Goal: Entertainment & Leisure: Consume media (video, audio)

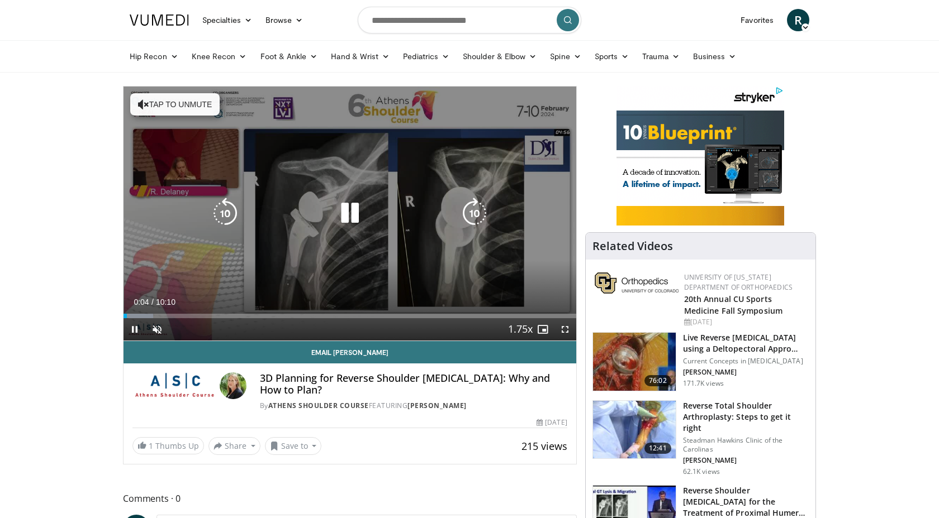
scroll to position [6, 0]
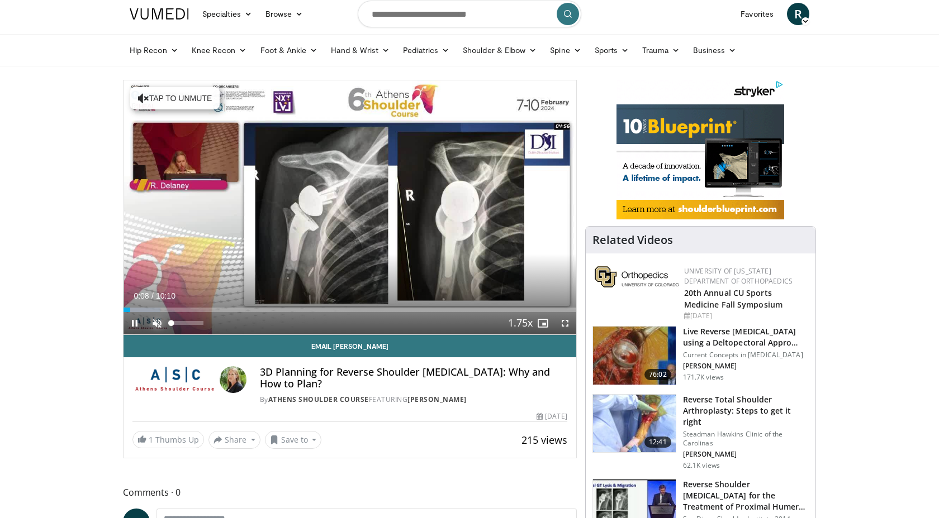
click at [157, 325] on span "Video Player" at bounding box center [157, 323] width 22 height 22
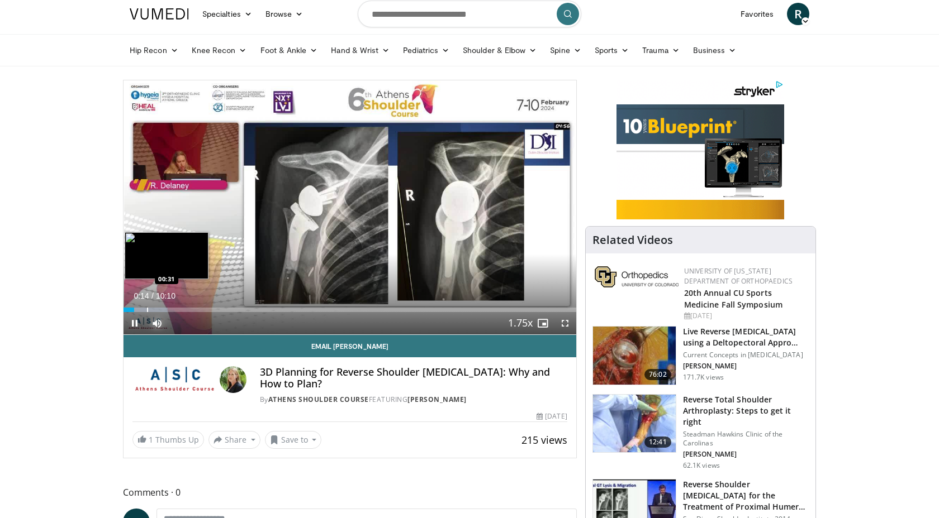
click at [147, 310] on div "Progress Bar" at bounding box center [147, 310] width 1 height 4
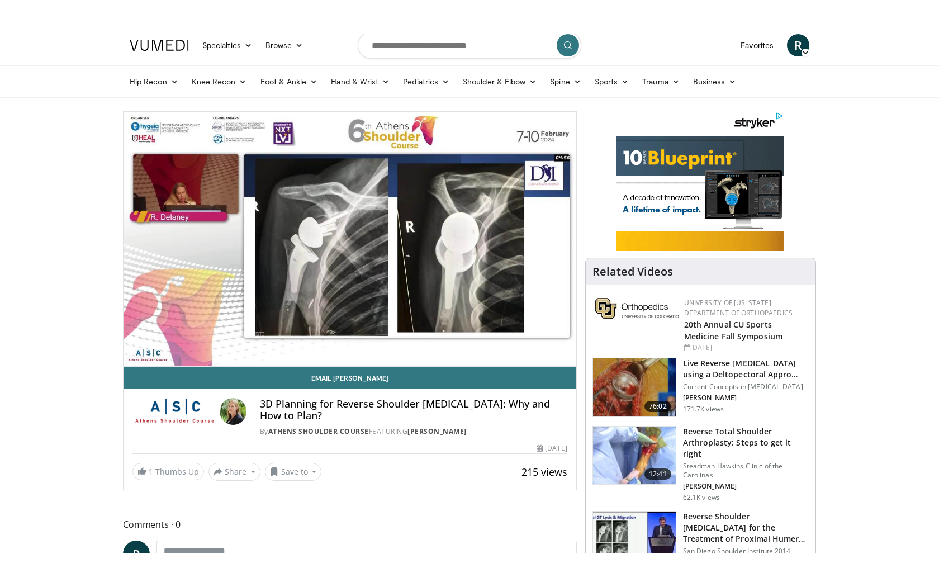
scroll to position [13, 0]
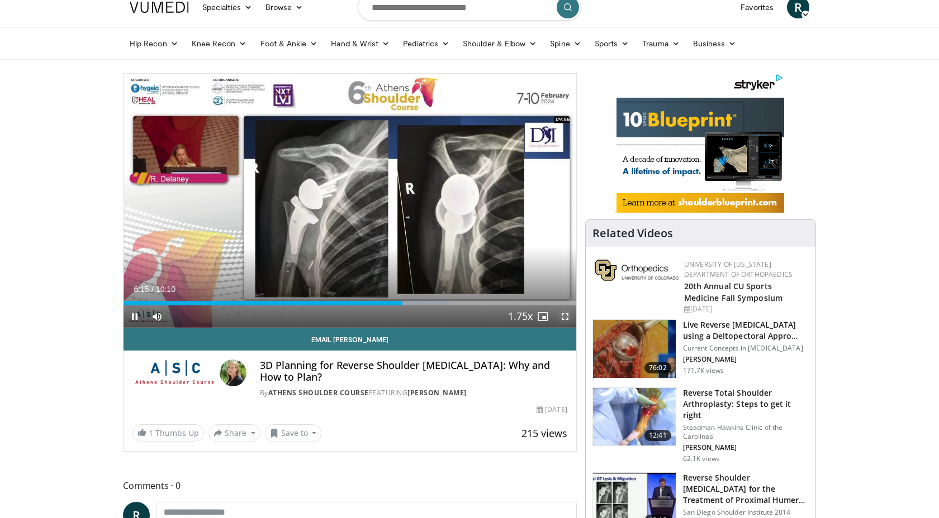
click at [564, 316] on video-js "**********" at bounding box center [349, 201] width 453 height 255
click at [564, 316] on span "Video Player" at bounding box center [565, 317] width 22 height 22
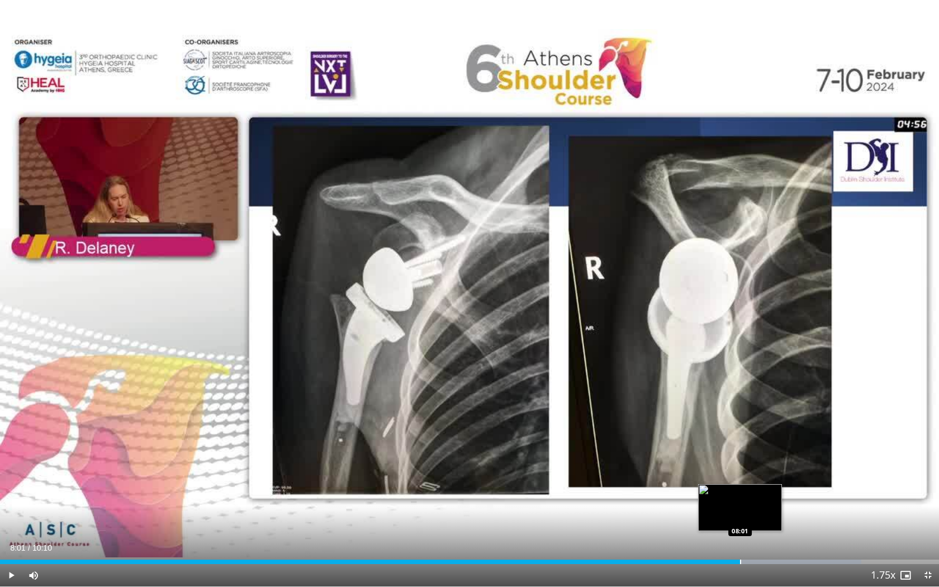
click at [740, 518] on div "Progress Bar" at bounding box center [740, 561] width 1 height 4
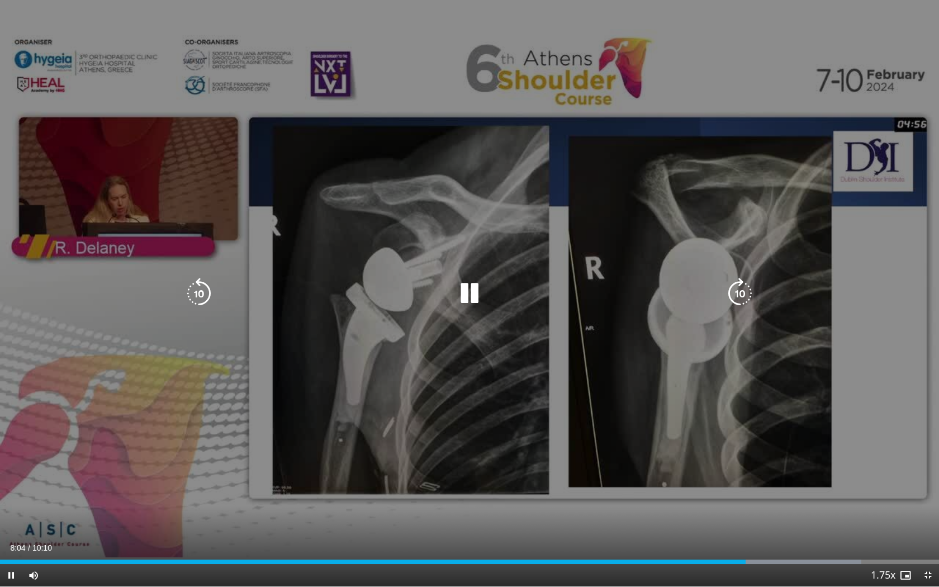
click at [681, 425] on div "10 seconds Tap to unmute" at bounding box center [469, 293] width 939 height 586
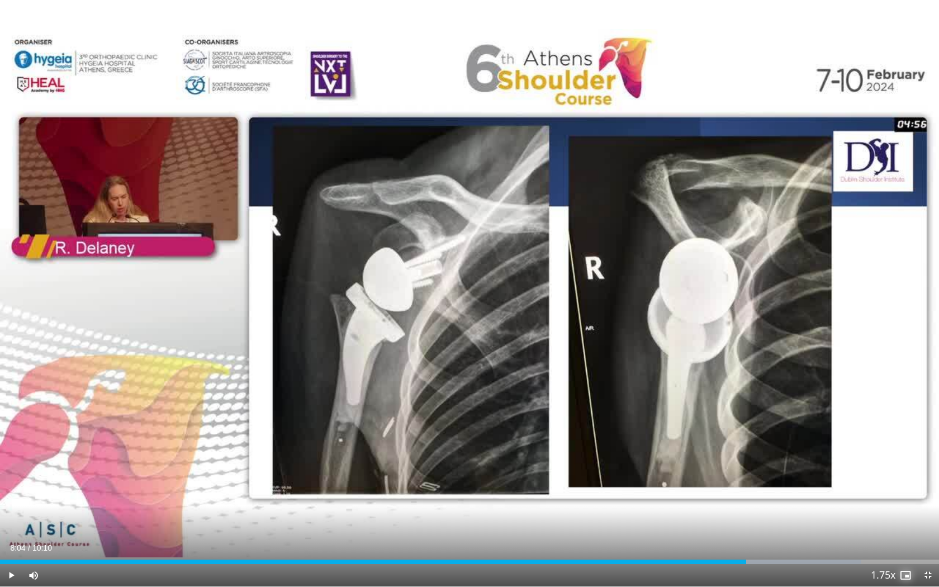
click at [894, 518] on span "Video Player" at bounding box center [905, 575] width 22 height 22
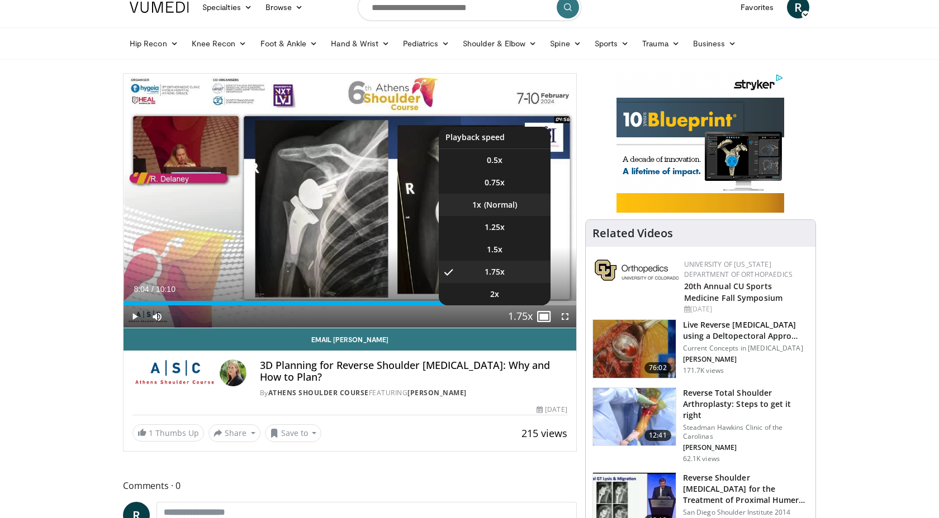
click at [505, 205] on li "1x" at bounding box center [495, 205] width 112 height 22
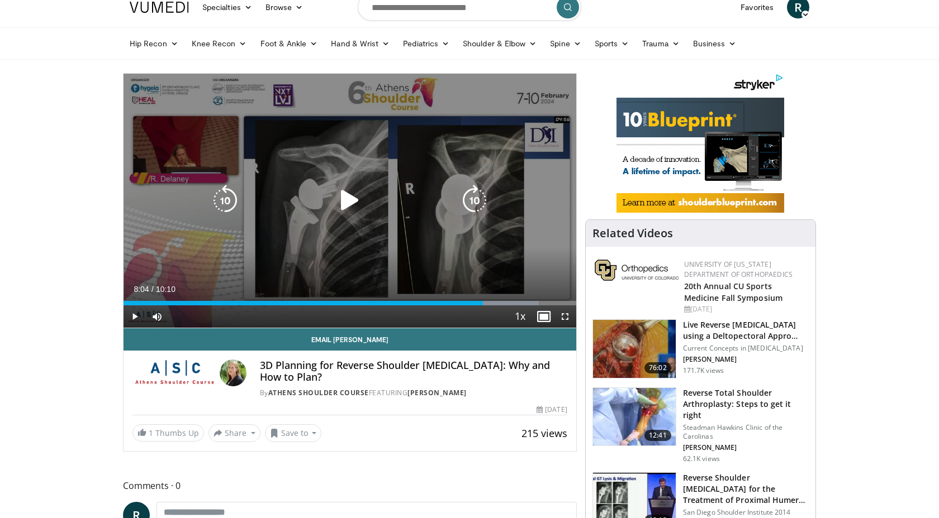
click at [515, 237] on div "10 seconds Tap to unmute" at bounding box center [349, 201] width 453 height 254
click at [407, 234] on div "10 seconds Tap to unmute" at bounding box center [349, 201] width 453 height 254
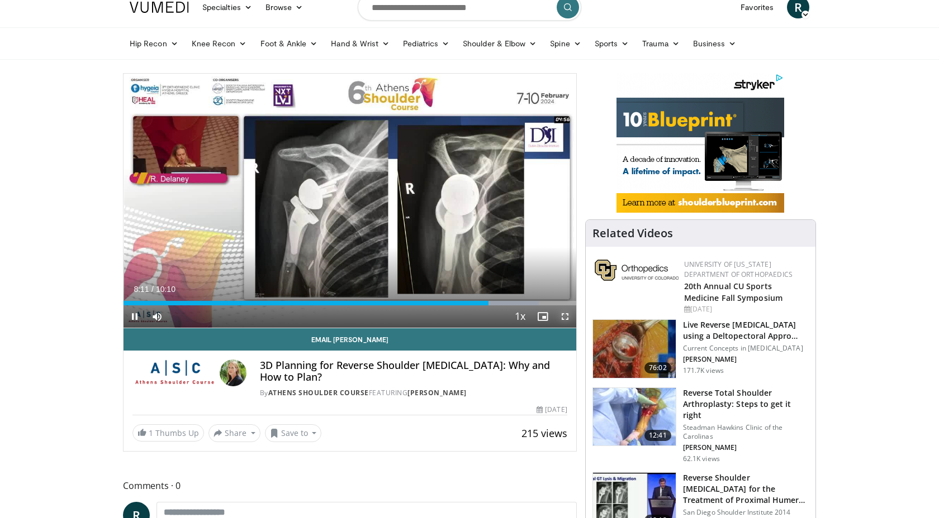
click at [563, 313] on span "Video Player" at bounding box center [565, 317] width 22 height 22
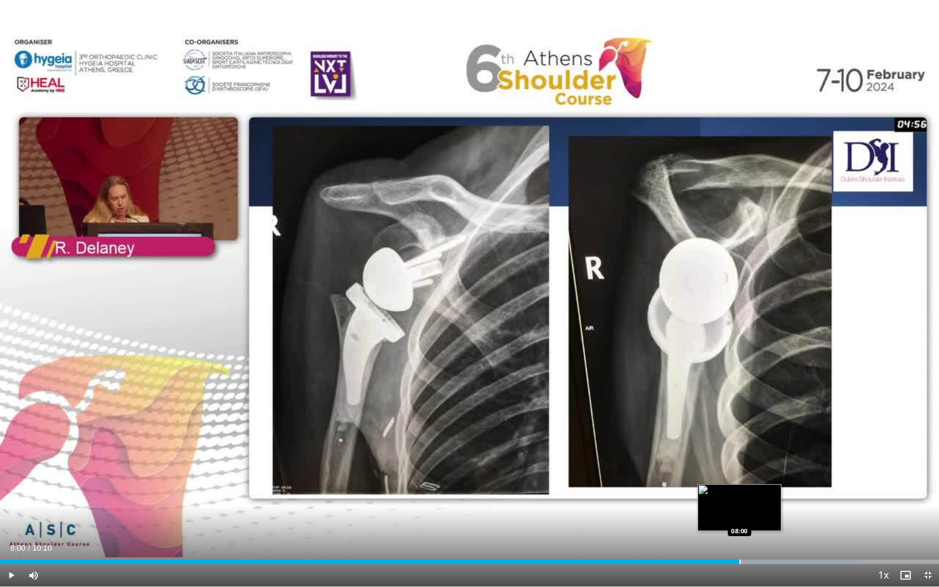
click at [739, 518] on div "Progress Bar" at bounding box center [739, 561] width 1 height 4
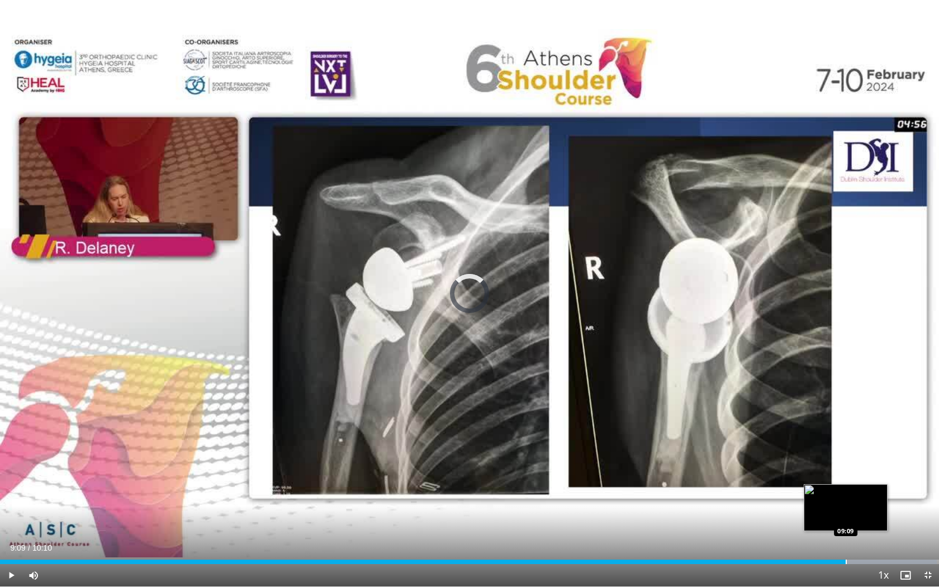
click at [845, 518] on div "Progress Bar" at bounding box center [845, 561] width 1 height 4
click at [863, 518] on div "Progress Bar" at bounding box center [863, 561] width 1 height 4
click at [886, 518] on div "Progress Bar" at bounding box center [886, 561] width 1 height 4
